Goal: Transaction & Acquisition: Obtain resource

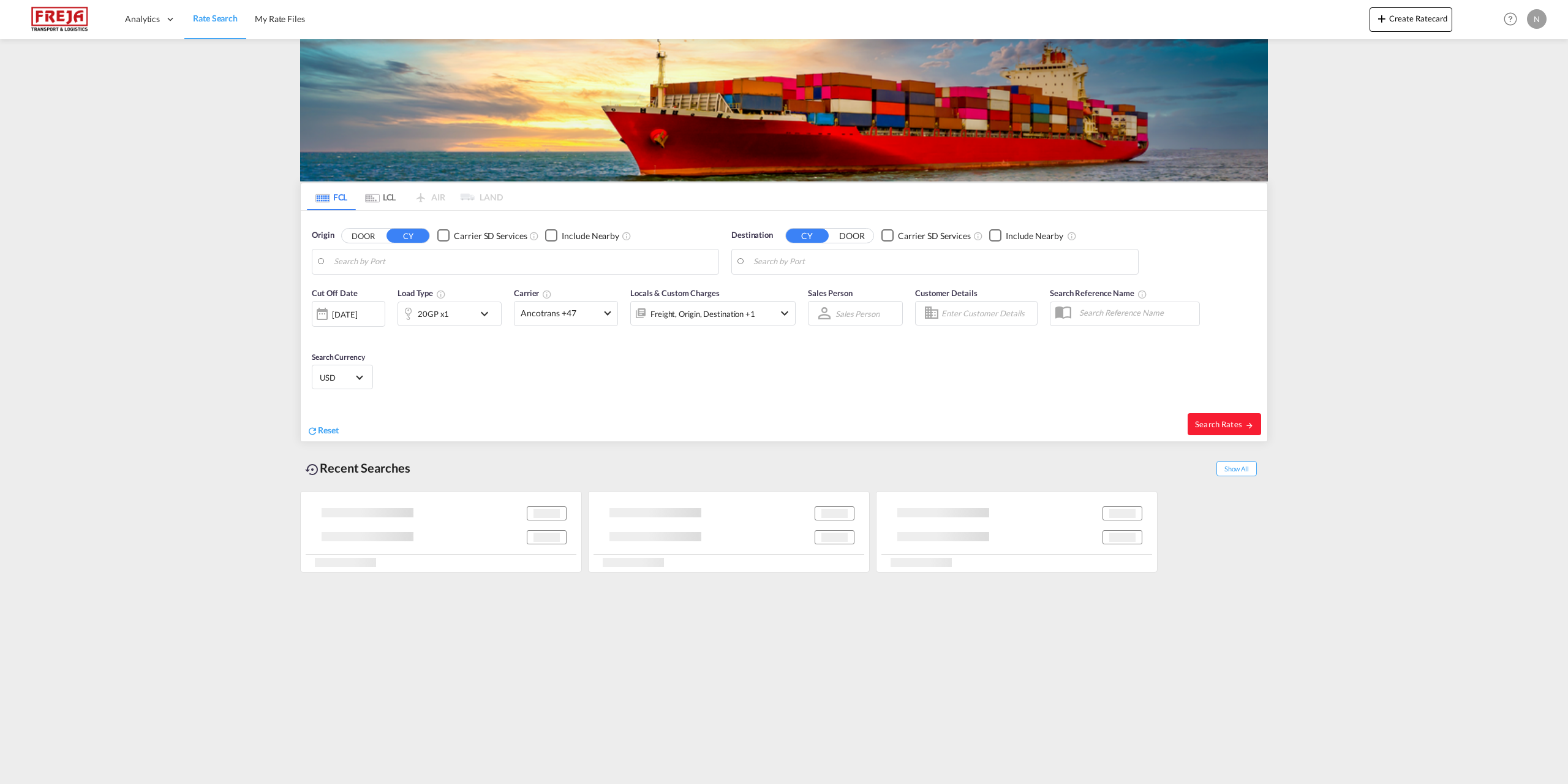
type input "[GEOGRAPHIC_DATA], [GEOGRAPHIC_DATA]"
type input "[GEOGRAPHIC_DATA], [GEOGRAPHIC_DATA], USSAV"
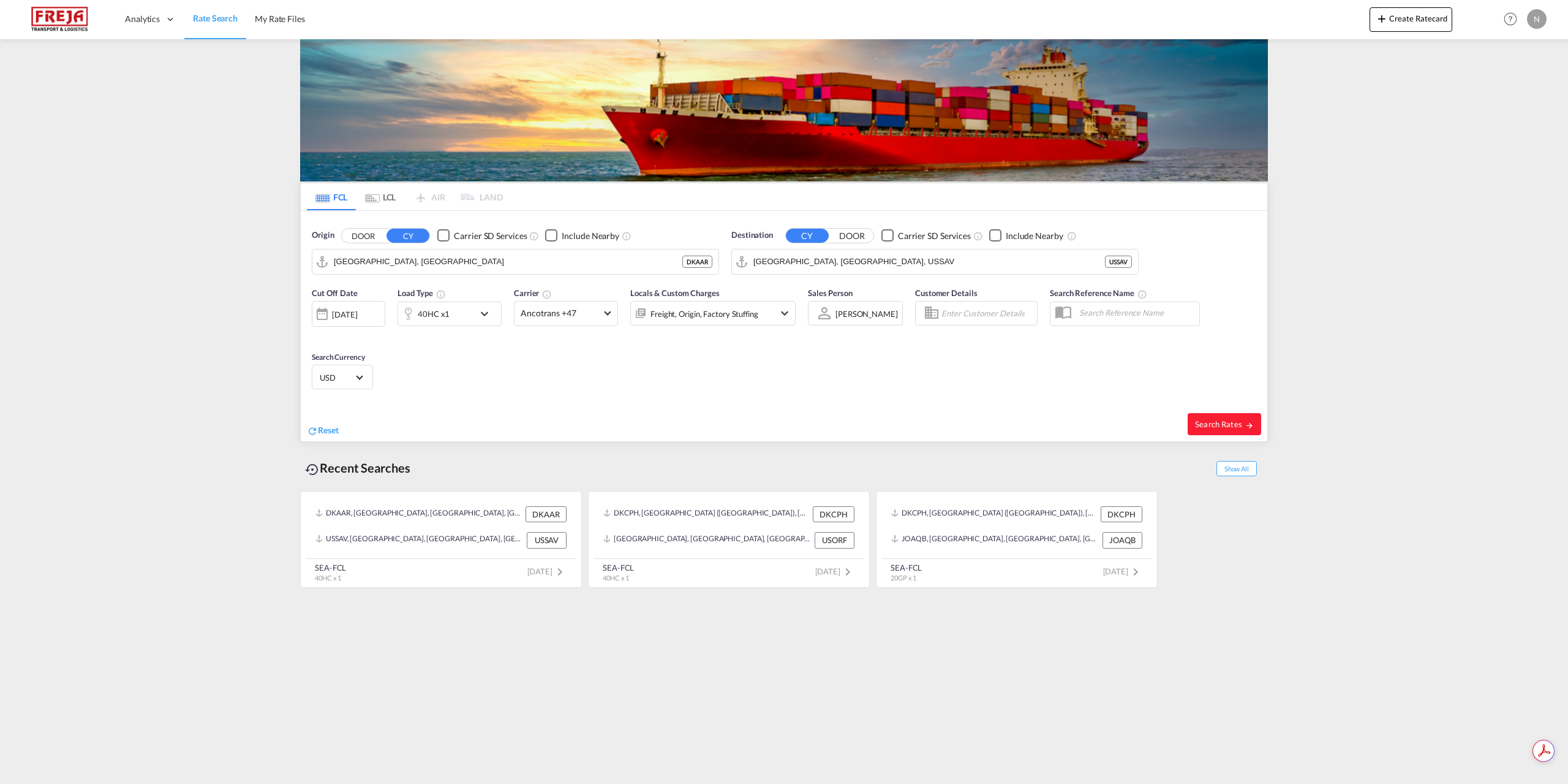
click at [682, 323] on div "Freight, Origin, Factory Stuffing" at bounding box center [696, 312] width 131 height 24
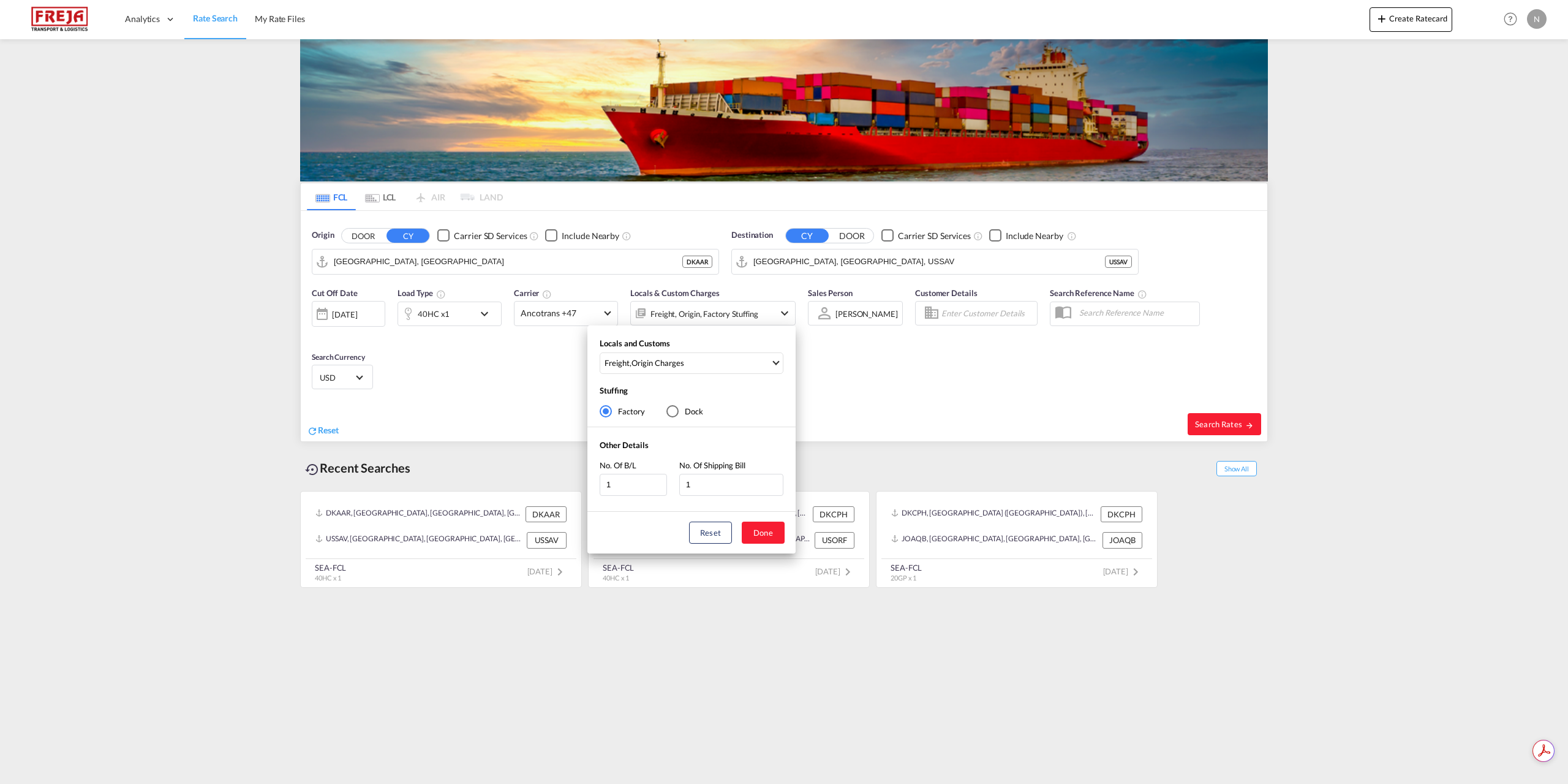
click at [920, 358] on div "Locals and Customs Freight , Origin Charges Clear All Select All Freight Origin…" at bounding box center [784, 392] width 1568 height 784
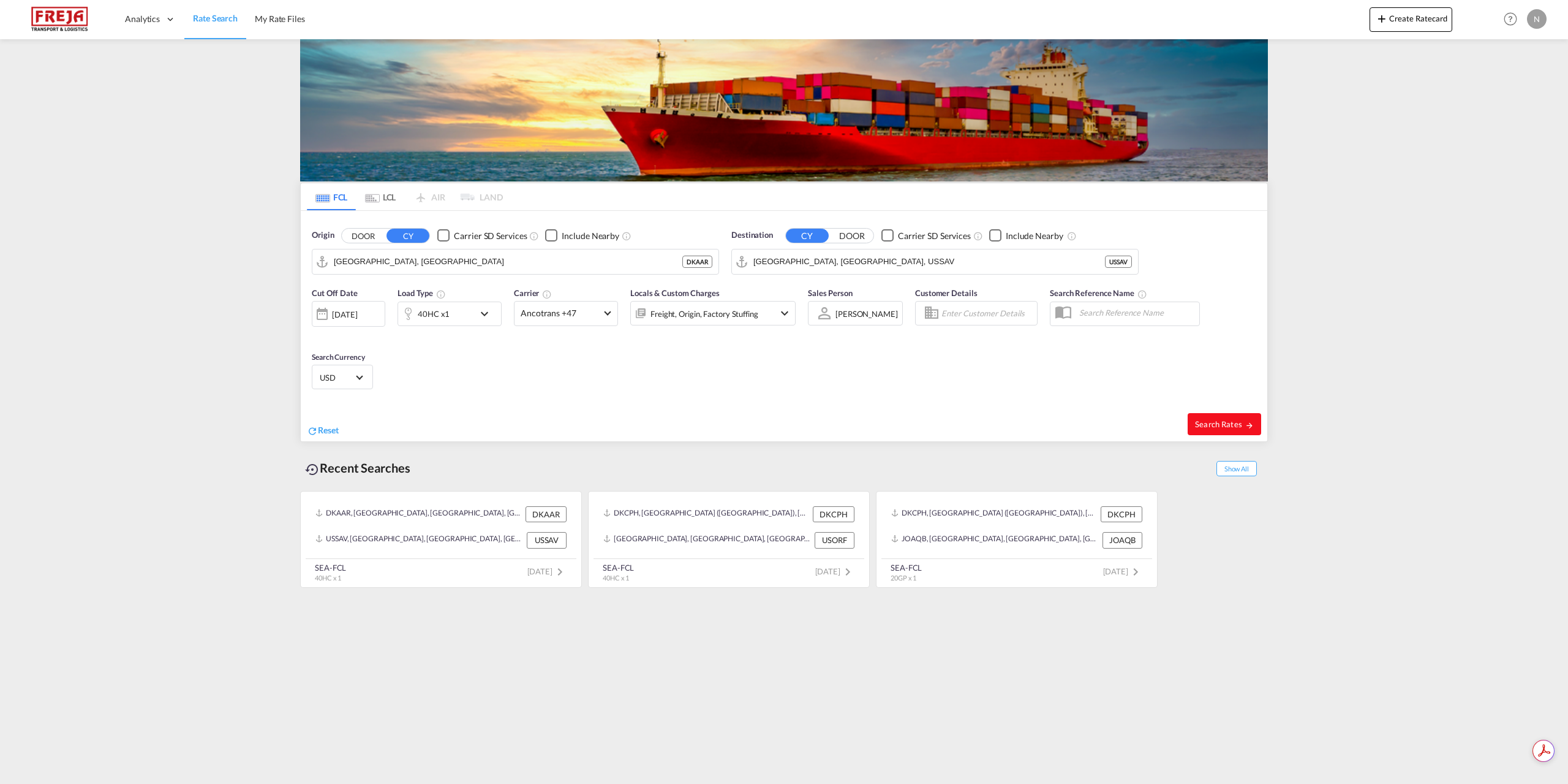
click at [1207, 421] on span "Search Rates" at bounding box center [1224, 424] width 59 height 10
type input "DKAAR to USSAV / [DATE]"
